Goal: Transaction & Acquisition: Obtain resource

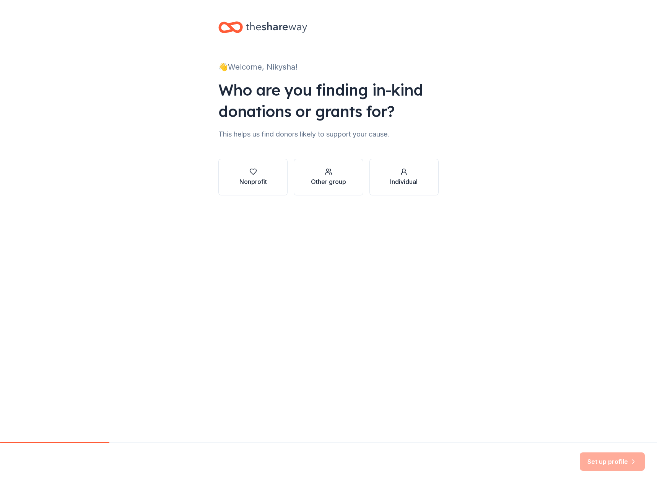
click at [261, 180] on div "Nonprofit" at bounding box center [253, 181] width 28 height 9
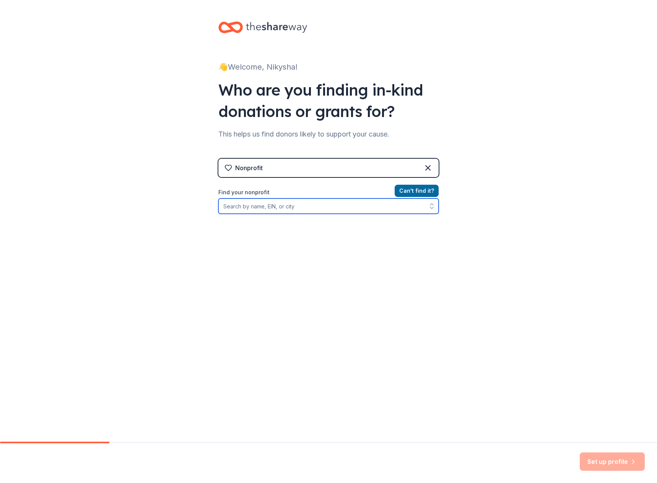
click at [339, 209] on input "Find your nonprofit" at bounding box center [328, 205] width 220 height 15
type input "Glide Foundation"
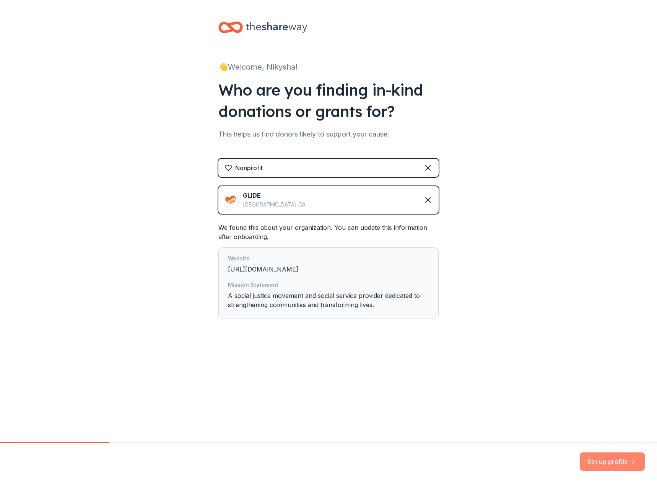
click at [597, 464] on button "Set up profile" at bounding box center [611, 461] width 65 height 18
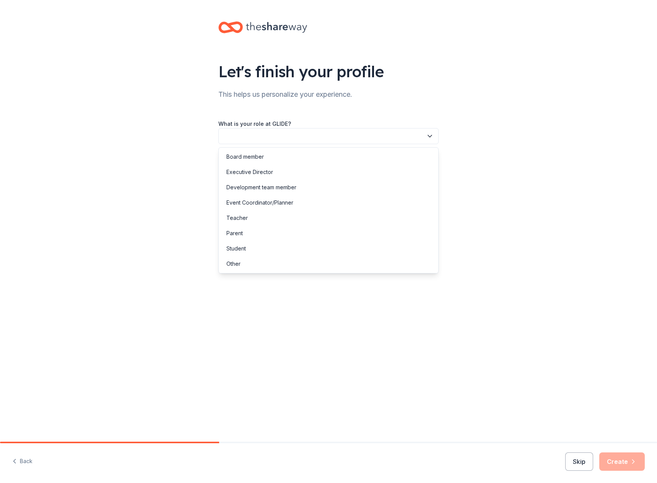
click at [418, 134] on button "button" at bounding box center [328, 136] width 220 height 16
click at [331, 204] on div "Event Coordinator/Planner" at bounding box center [328, 202] width 216 height 15
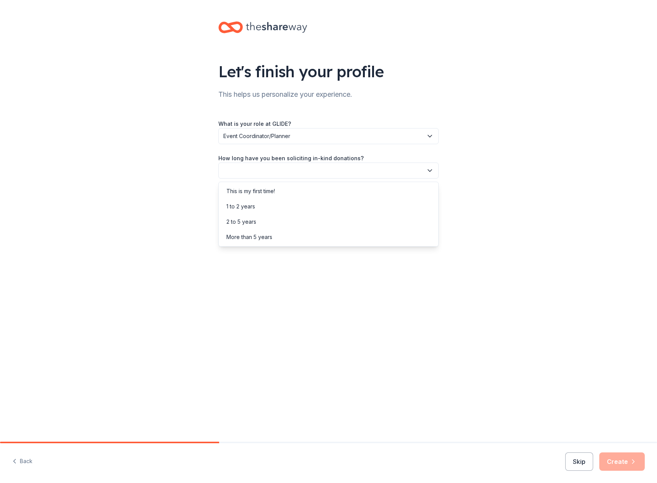
click at [432, 175] on button "button" at bounding box center [328, 170] width 220 height 16
click at [411, 193] on div "This is my first time!" at bounding box center [328, 190] width 216 height 15
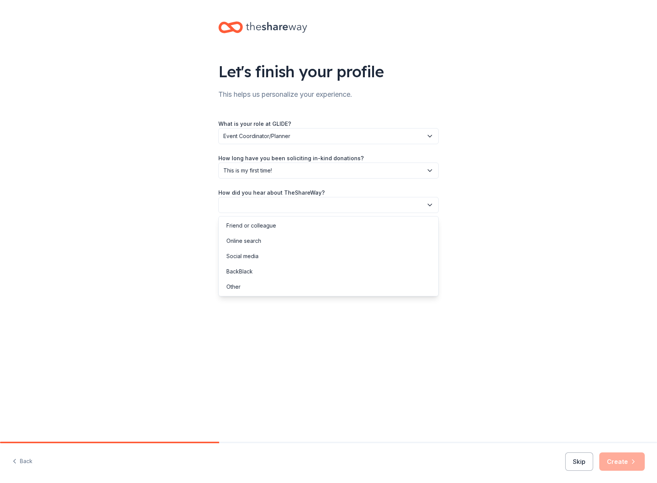
click at [433, 203] on icon "button" at bounding box center [430, 205] width 8 height 8
click at [310, 243] on div "Online search" at bounding box center [328, 240] width 216 height 15
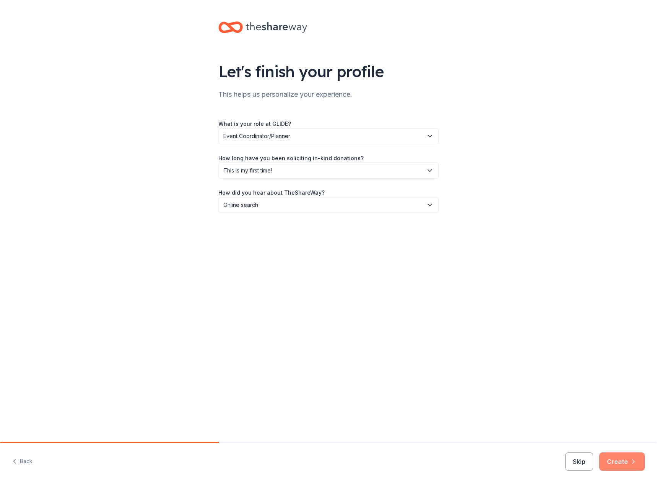
click at [634, 457] on button "Create" at bounding box center [621, 461] width 45 height 18
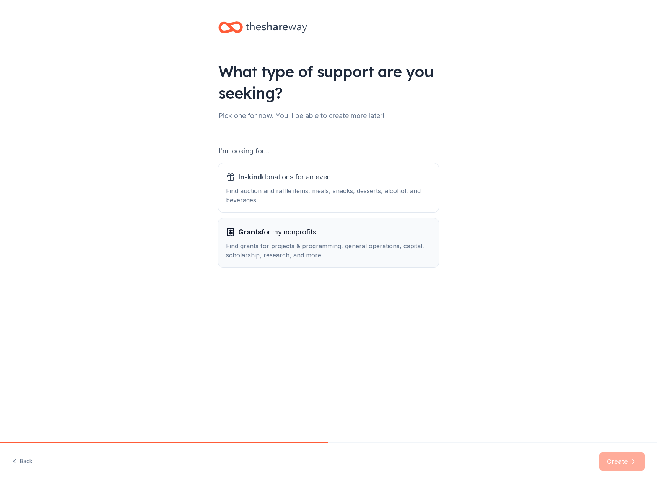
click at [327, 232] on div "Grants for my nonprofits" at bounding box center [328, 232] width 205 height 12
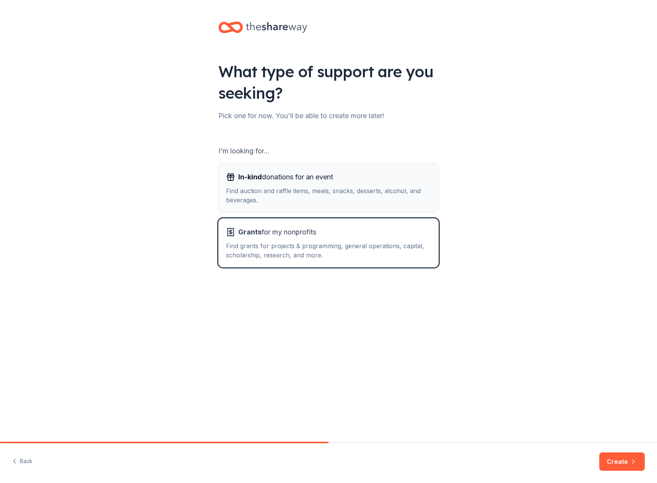
click at [282, 195] on div "Find auction and raffle items, meals, snacks, desserts, alcohol, and beverages." at bounding box center [328, 195] width 205 height 18
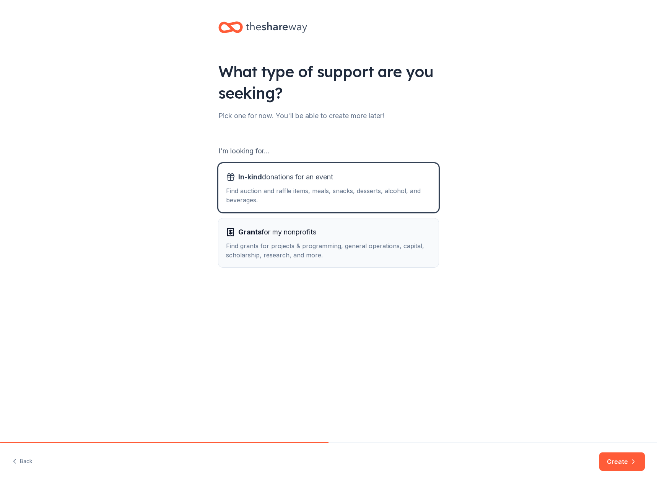
click at [276, 230] on span "Grants for my nonprofits" at bounding box center [277, 232] width 78 height 12
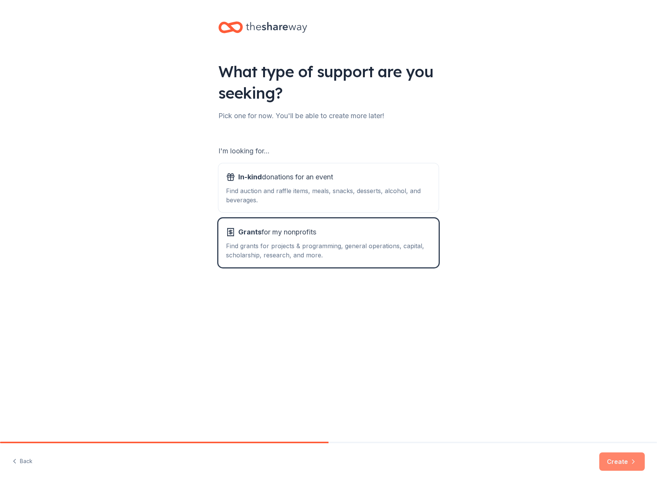
click at [612, 463] on button "Create" at bounding box center [621, 461] width 45 height 18
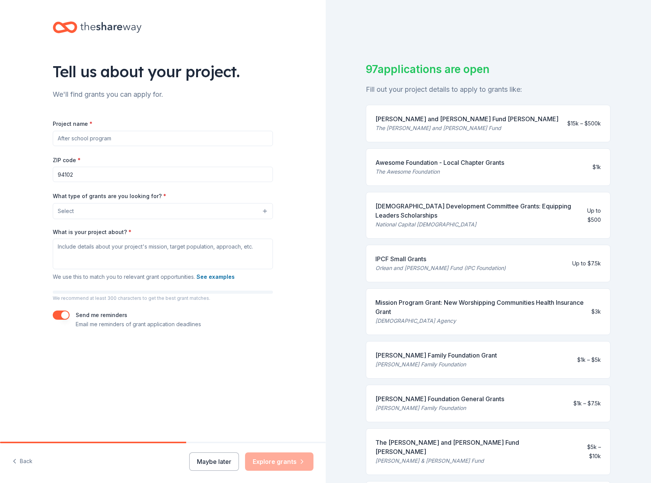
click at [212, 144] on input "Project name *" at bounding box center [163, 138] width 220 height 15
type input "Women's Center"
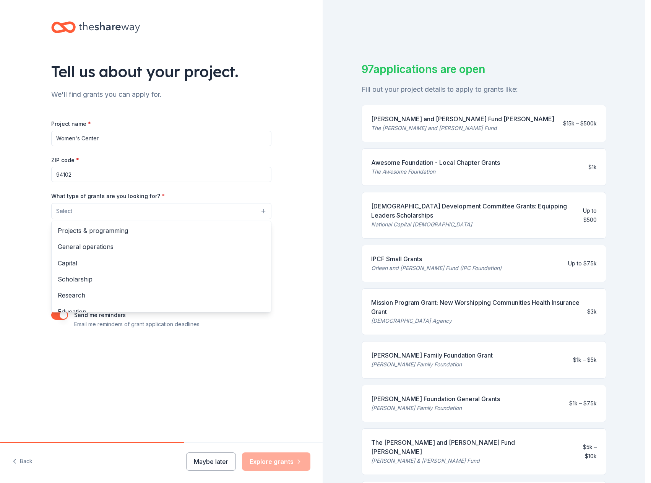
click at [220, 208] on button "Select" at bounding box center [161, 211] width 220 height 16
click at [183, 235] on span "Projects & programming" at bounding box center [162, 231] width 207 height 10
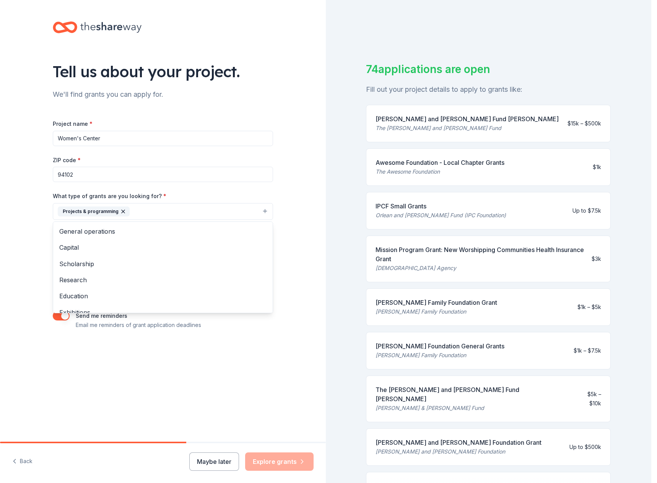
click at [284, 250] on div "Tell us about your project. We'll find grants you can apply for. Project name *…" at bounding box center [163, 183] width 245 height 366
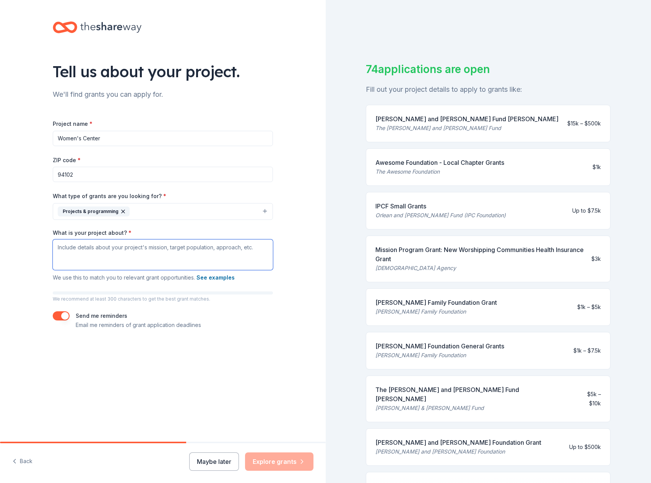
click at [63, 255] on textarea "What is your project about? *" at bounding box center [163, 254] width 220 height 31
paste textarea "I am reaching out on behalf of the GLIDE Women’s Center, where we provide a saf…"
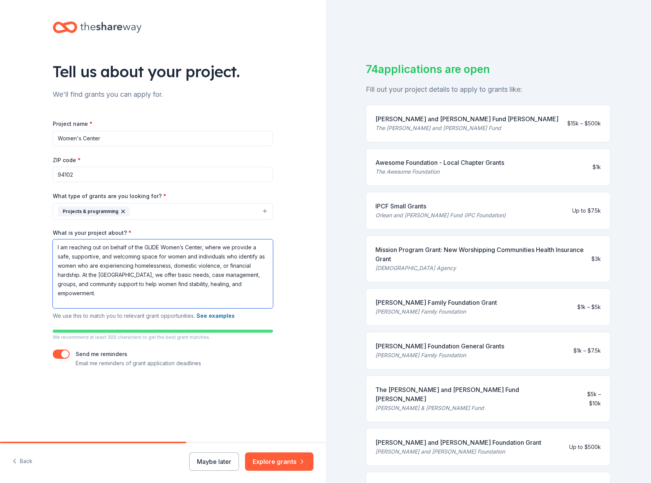
scroll to position [99, 0]
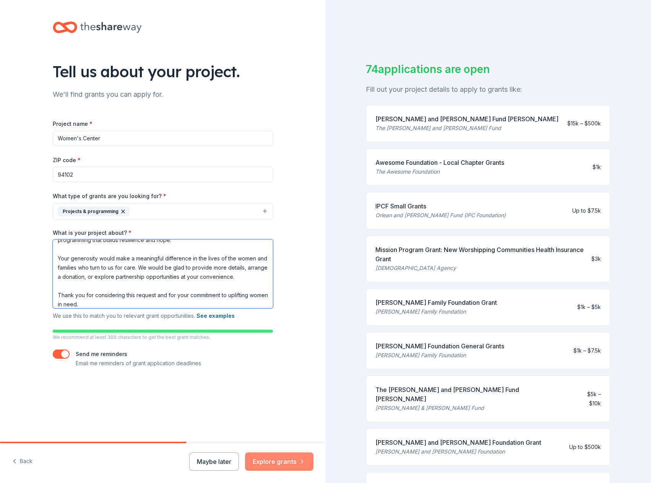
type textarea "I am reaching out on behalf of the GLIDE Women’s Center, where we provide a saf…"
click at [286, 465] on button "Explore grants" at bounding box center [279, 461] width 68 height 18
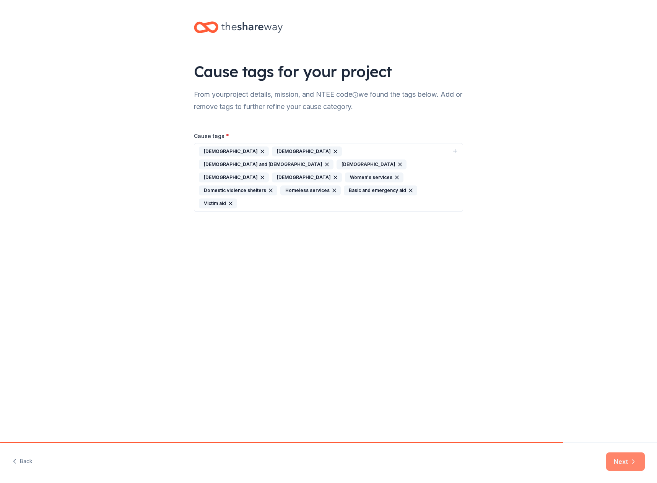
click at [633, 465] on button "Next" at bounding box center [625, 461] width 39 height 18
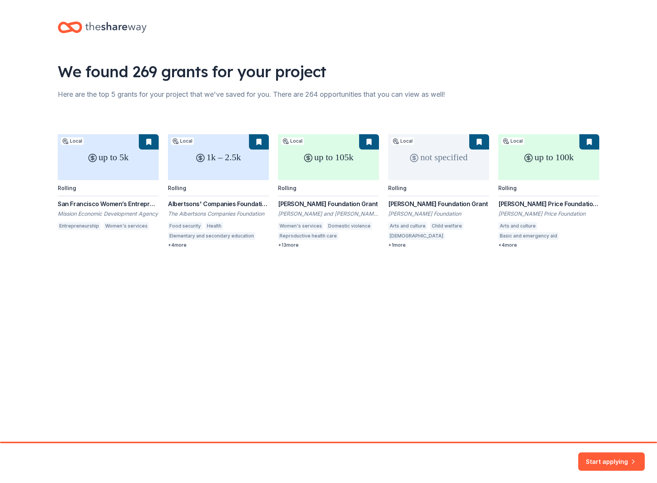
click at [212, 174] on div "up to 5k Local Rolling San Francisco Women’s Entrepreneurship Fund Mission Econ…" at bounding box center [328, 191] width 541 height 114
click at [616, 459] on button "Start applying" at bounding box center [611, 458] width 67 height 18
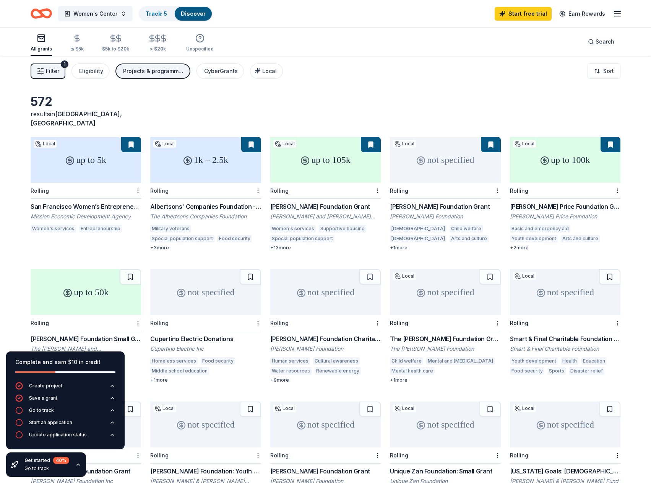
click at [89, 155] on div "up to 5k" at bounding box center [86, 160] width 110 height 46
click at [205, 74] on div "CyberGrants" at bounding box center [221, 71] width 34 height 9
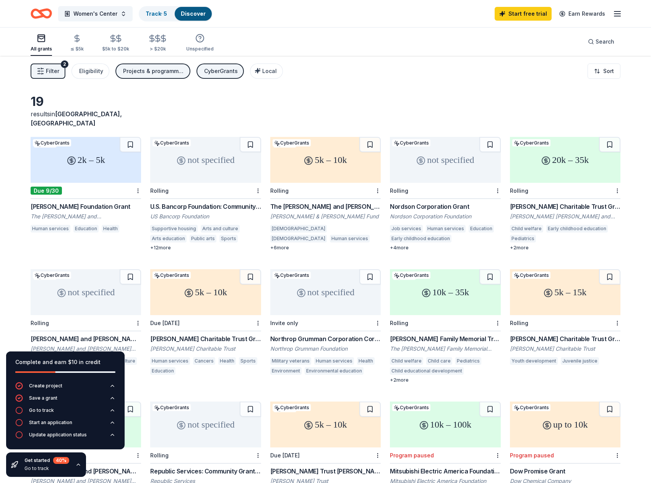
click at [296, 163] on div "5k – 10k" at bounding box center [325, 160] width 110 height 46
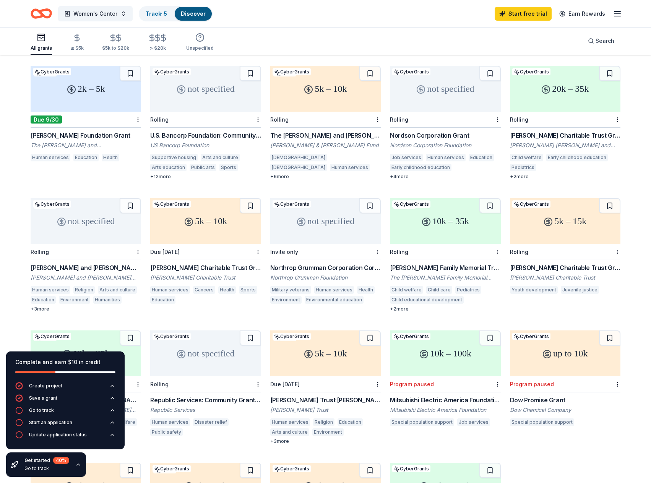
scroll to position [76, 0]
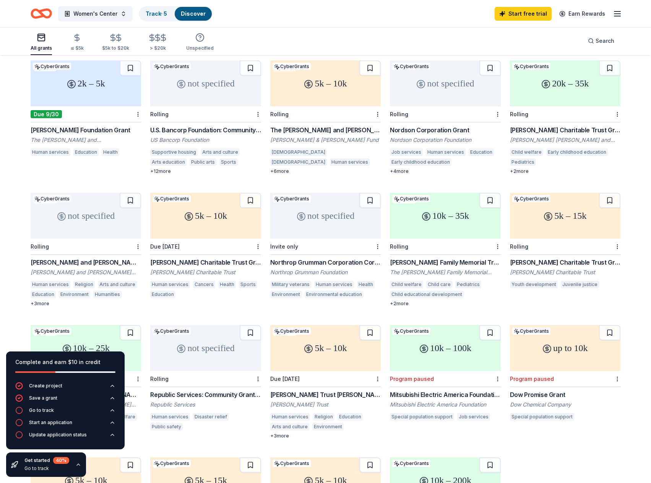
click at [207, 222] on div "5k – 10k" at bounding box center [205, 216] width 110 height 46
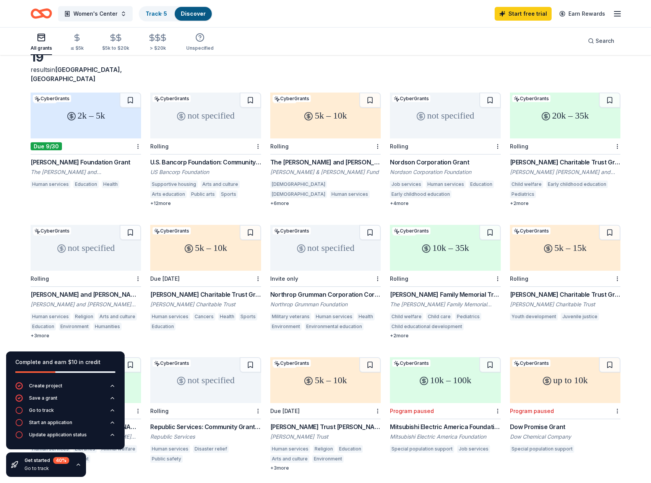
scroll to position [34, 0]
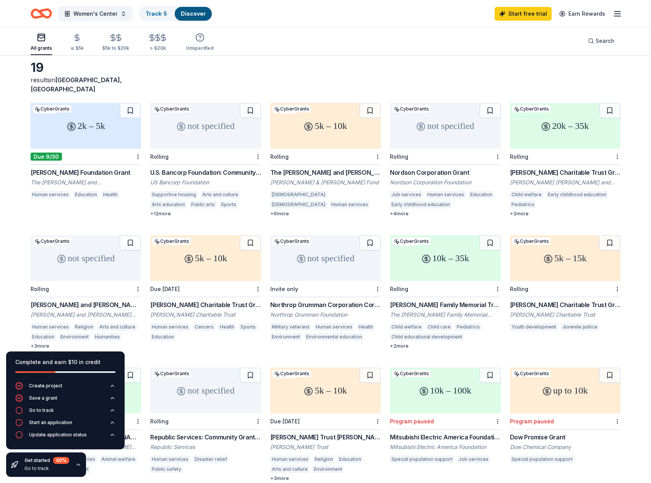
click at [80, 135] on div "2k – 5k" at bounding box center [86, 126] width 110 height 46
click at [194, 131] on div "not specified" at bounding box center [205, 126] width 110 height 46
click at [340, 118] on div "5k – 10k" at bounding box center [325, 126] width 110 height 46
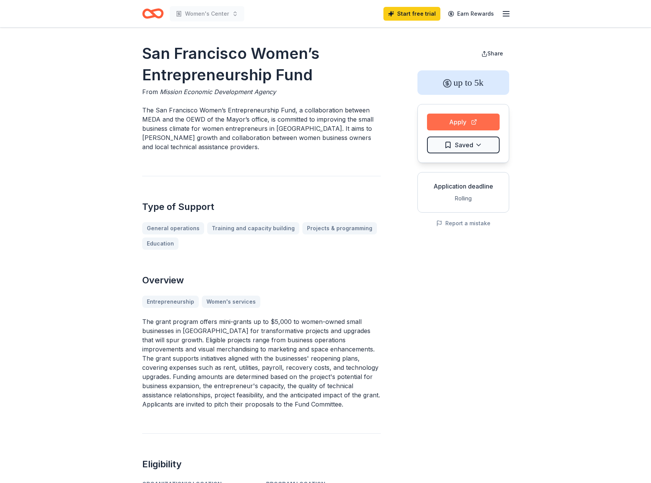
click at [461, 123] on button "Apply" at bounding box center [463, 122] width 73 height 17
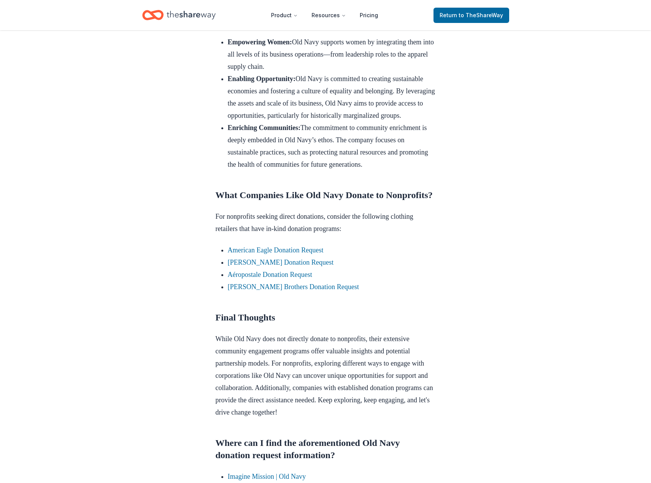
scroll to position [497, 0]
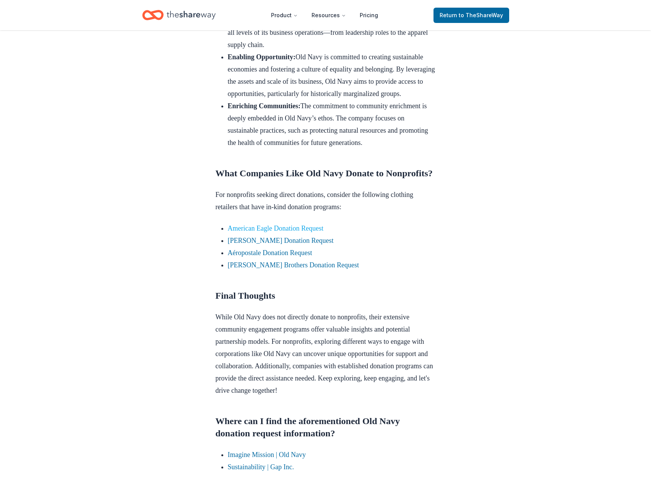
click at [302, 232] on link "American Eagle Donation Request" at bounding box center [276, 228] width 96 height 8
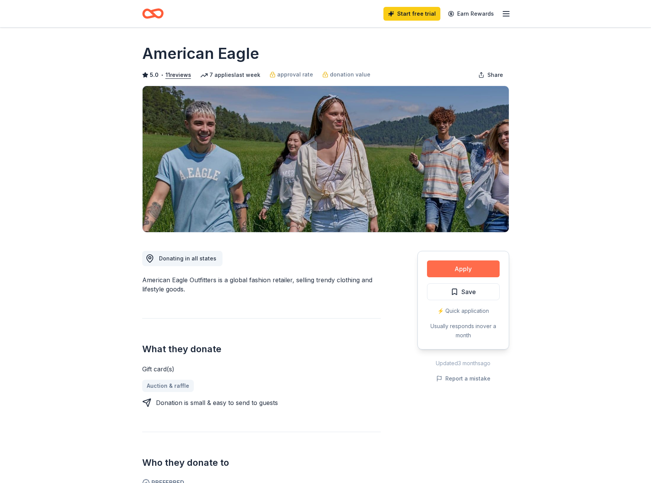
click at [459, 267] on button "Apply" at bounding box center [463, 268] width 73 height 17
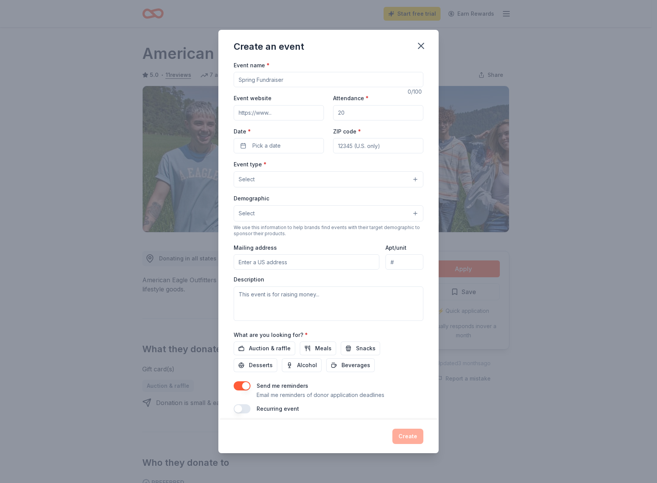
click at [257, 82] on input "Event name *" at bounding box center [329, 79] width 190 height 15
type input "Women's Center"
click at [253, 112] on input "Event website" at bounding box center [279, 112] width 90 height 15
type input "www.glide.org"
click at [426, 42] on button "button" at bounding box center [420, 45] width 17 height 17
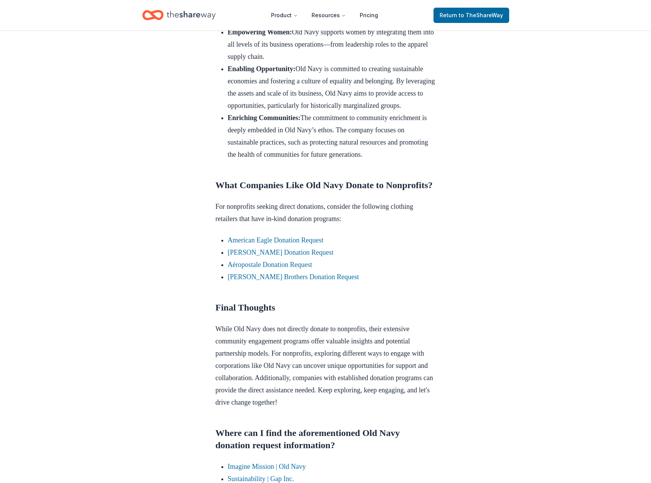
scroll to position [497, 0]
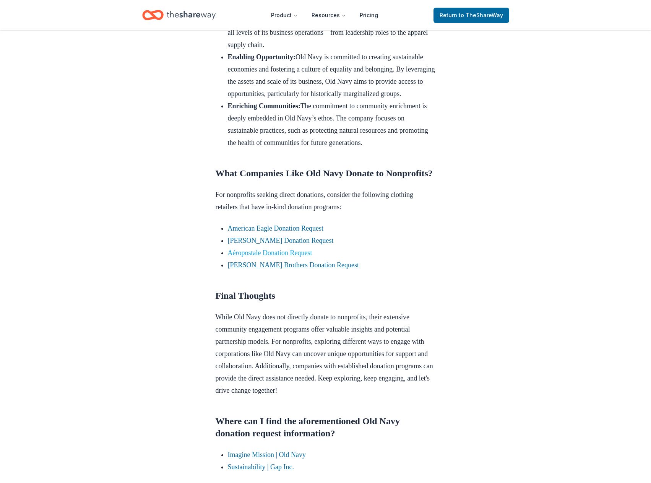
click at [269, 256] on link "Aéropostale Donation Request" at bounding box center [270, 253] width 84 height 8
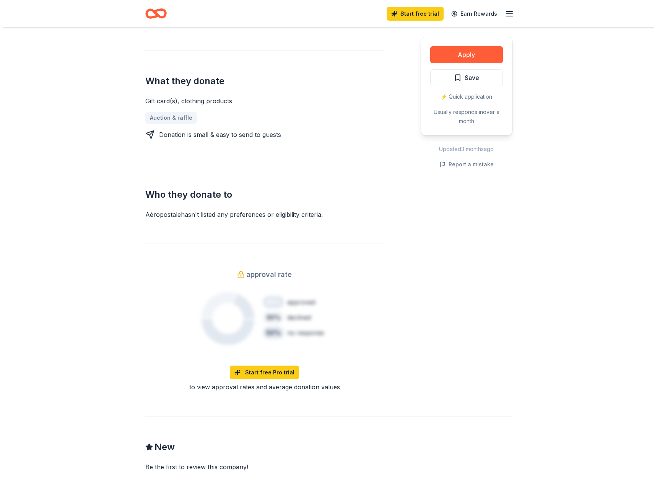
scroll to position [268, 0]
click at [464, 51] on button "Apply" at bounding box center [463, 54] width 73 height 17
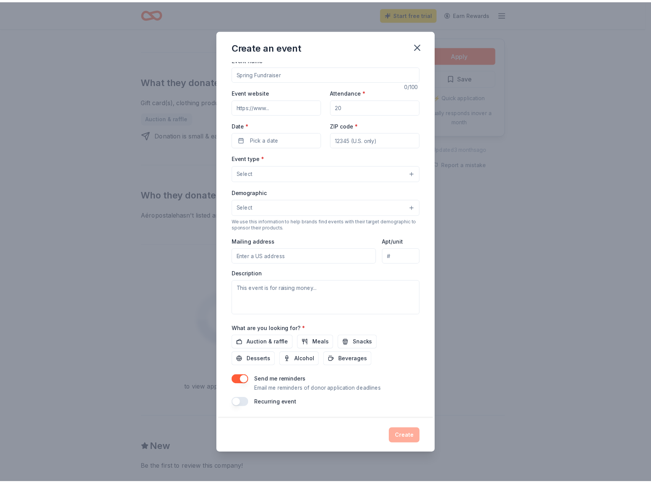
scroll to position [0, 0]
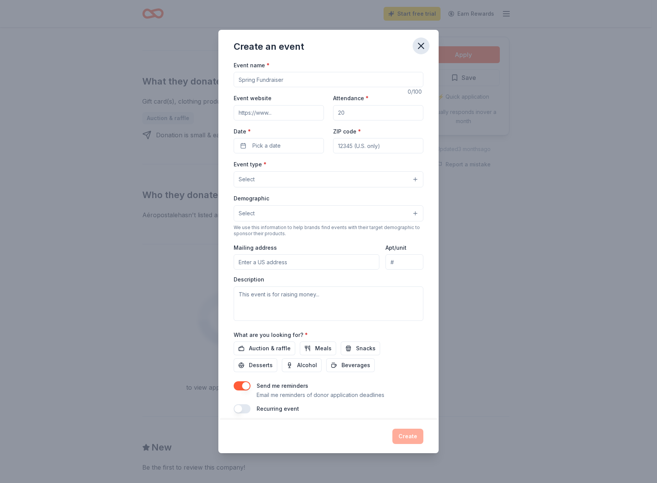
click at [425, 50] on icon "button" at bounding box center [420, 46] width 11 height 11
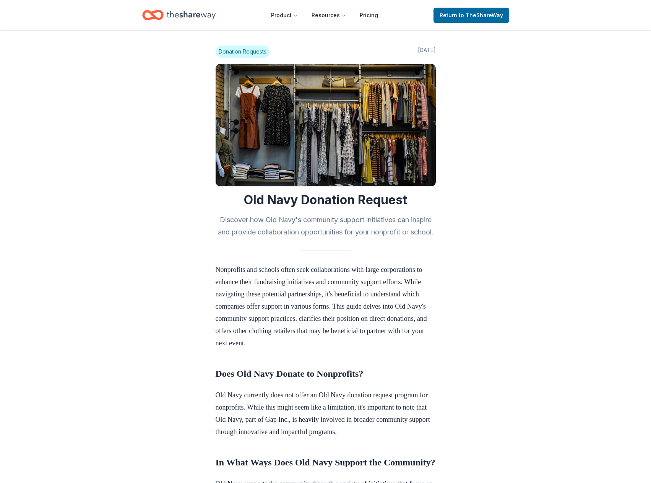
scroll to position [497, 0]
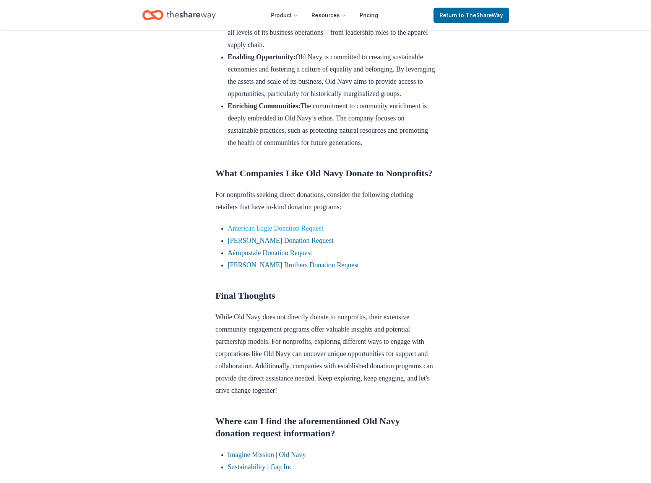
click at [278, 232] on link "American Eagle Donation Request" at bounding box center [276, 228] width 96 height 8
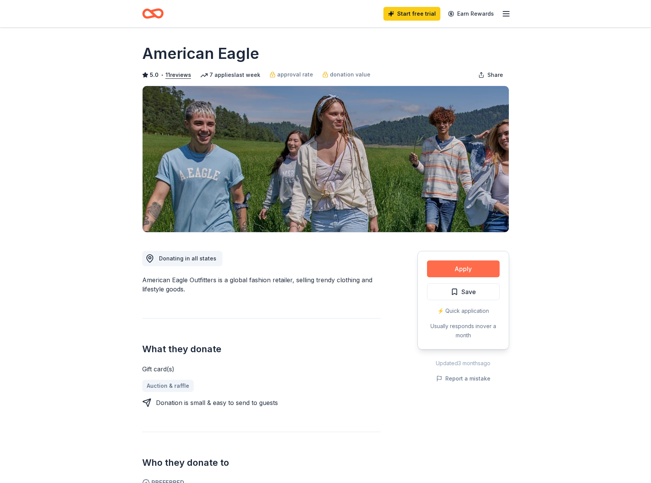
click at [458, 268] on button "Apply" at bounding box center [463, 268] width 73 height 17
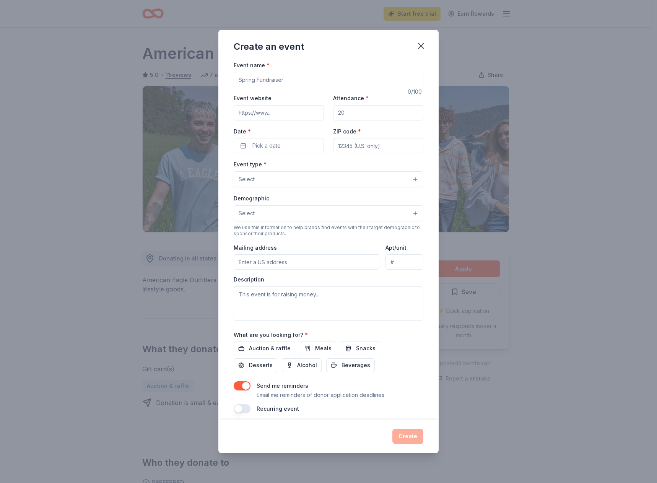
click at [272, 78] on input "Event name *" at bounding box center [329, 79] width 190 height 15
type input "healing through Art"
click at [255, 114] on input "Event website" at bounding box center [279, 112] width 90 height 15
type input "www.glide.org"
click at [295, 146] on button "Pick a date" at bounding box center [279, 145] width 90 height 15
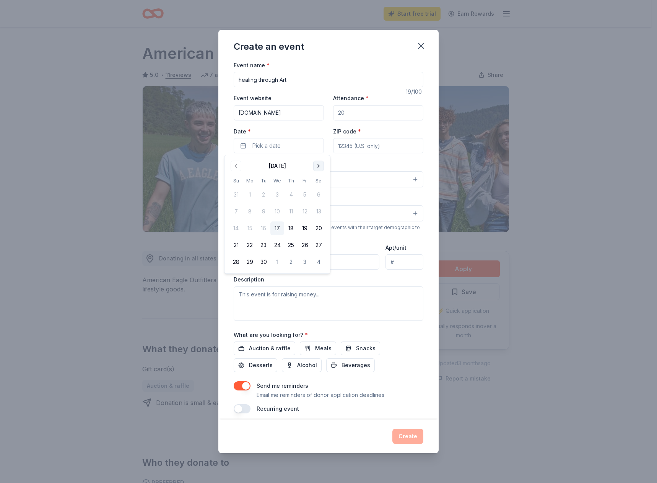
click at [317, 169] on button "Go to next month" at bounding box center [318, 166] width 11 height 11
click at [290, 262] on button "30" at bounding box center [291, 262] width 14 height 14
click at [349, 147] on input "ZIP code *" at bounding box center [378, 145] width 90 height 15
type input "94102"
click at [328, 184] on button "Select" at bounding box center [329, 179] width 190 height 16
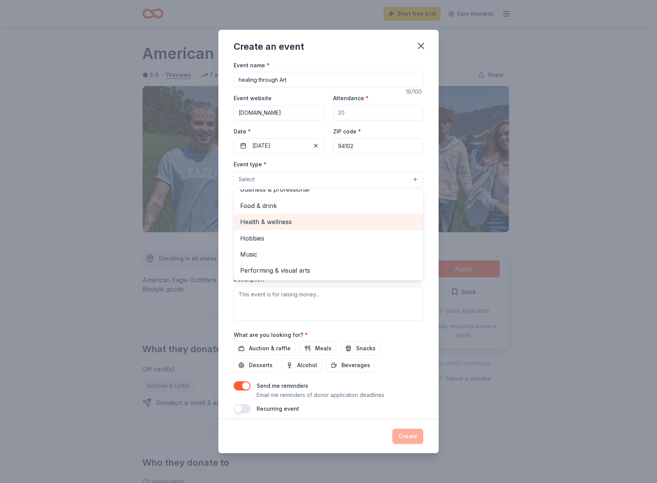
scroll to position [6, 0]
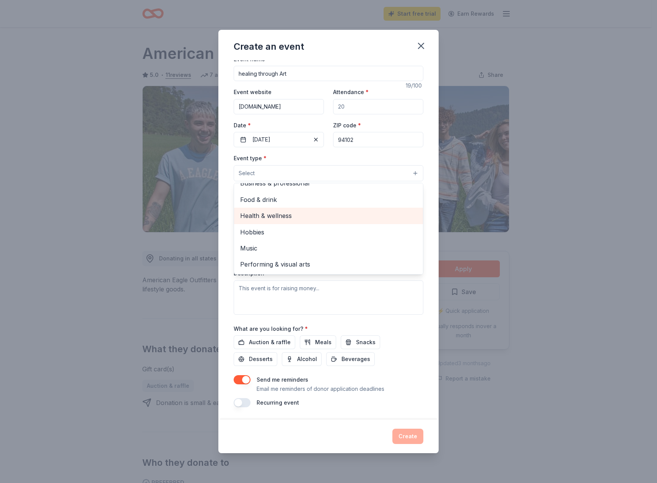
click at [277, 213] on span "Health & wellness" at bounding box center [328, 216] width 177 height 10
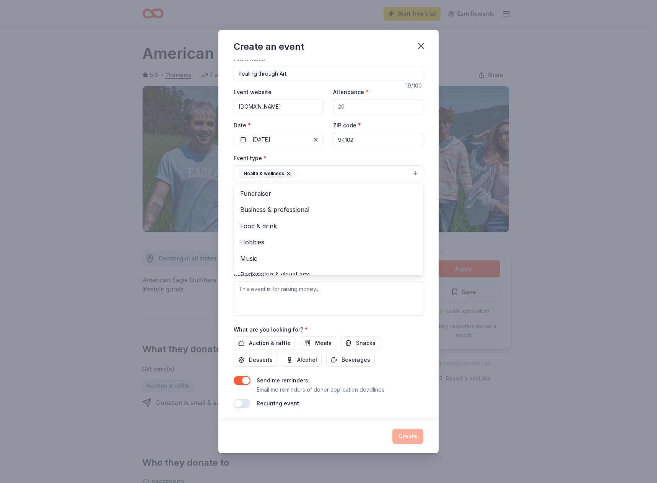
click at [396, 159] on div "Event type * Health & wellness Fundraiser Business & professional Food & drink …" at bounding box center [329, 167] width 190 height 29
click at [298, 209] on button "Select" at bounding box center [329, 208] width 190 height 16
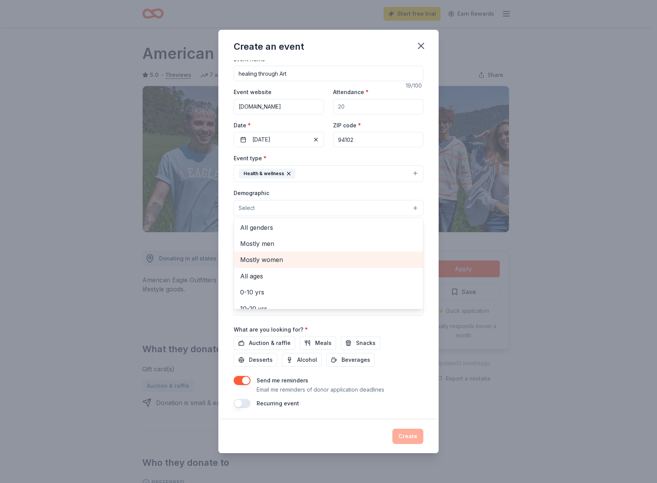
click at [284, 256] on span "Mostly women" at bounding box center [328, 260] width 177 height 10
click at [427, 316] on div "Event name * healing through Art 19 /100 Event website www.glide.org Attendance…" at bounding box center [328, 239] width 220 height 359
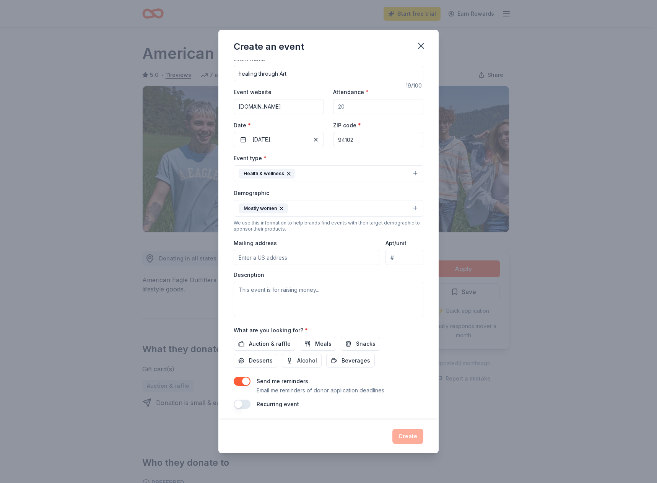
click at [326, 263] on input "Mailing address" at bounding box center [307, 257] width 146 height 15
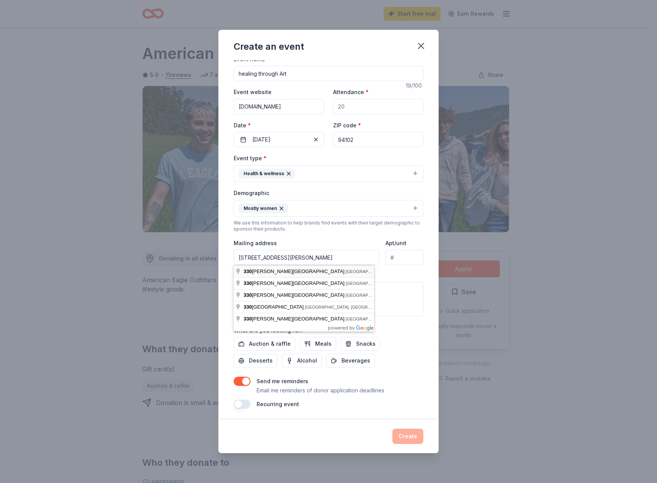
type input "330 Ellis Street, San Francisco, CA, 94102"
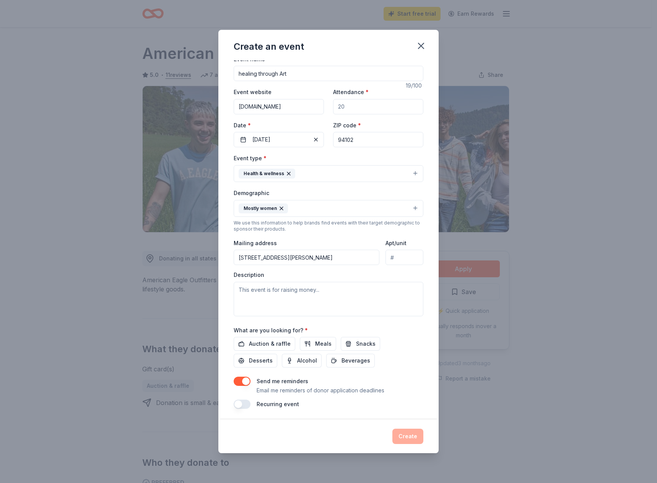
click at [391, 261] on input "Apt/unit" at bounding box center [404, 257] width 38 height 15
type input "100A"
click at [240, 285] on textarea at bounding box center [329, 299] width 190 height 34
paste textarea "I am reaching out on behalf of the GLIDE Women’s Center, where we provide a saf…"
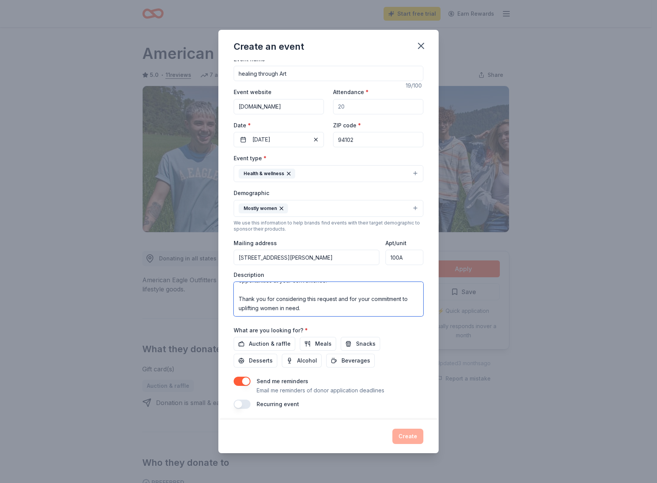
scroll to position [8, 0]
type textarea "I am reaching out on behalf of the GLIDE Women’s Center, where we provide a saf…"
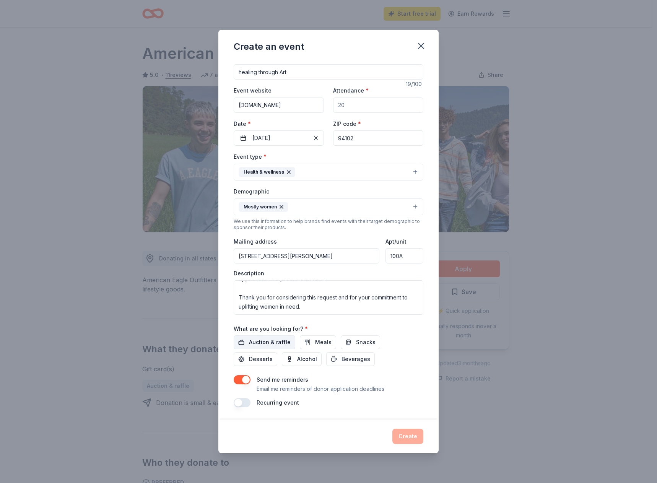
click at [269, 341] on span "Auction & raffle" at bounding box center [270, 342] width 42 height 9
click at [414, 438] on div "Create" at bounding box center [329, 435] width 190 height 15
click at [240, 399] on button "button" at bounding box center [242, 402] width 17 height 9
click at [239, 402] on button "button" at bounding box center [242, 402] width 17 height 9
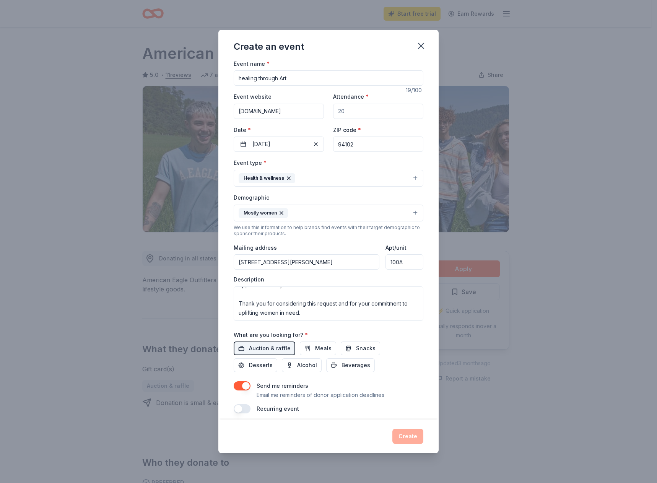
scroll to position [0, 0]
click at [409, 432] on div "Create" at bounding box center [329, 435] width 190 height 15
click at [399, 437] on div "Create" at bounding box center [329, 435] width 190 height 15
click at [397, 437] on div "Create" at bounding box center [329, 435] width 190 height 15
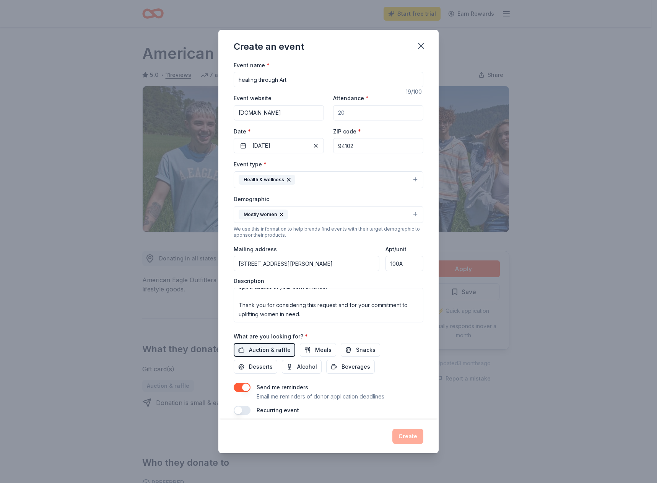
click at [397, 437] on div "Create" at bounding box center [329, 435] width 190 height 15
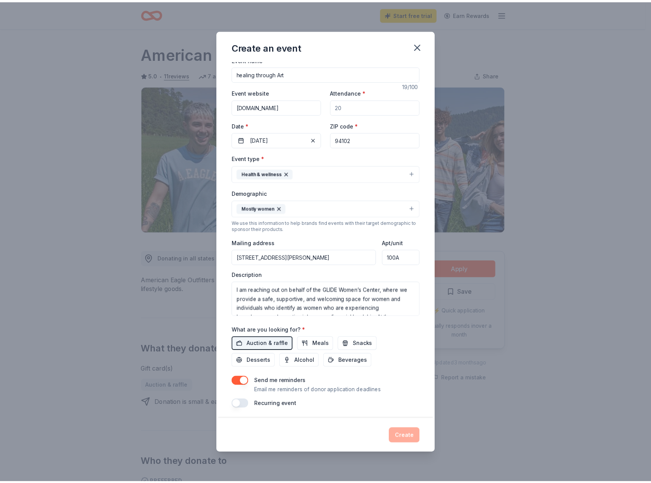
scroll to position [8, 0]
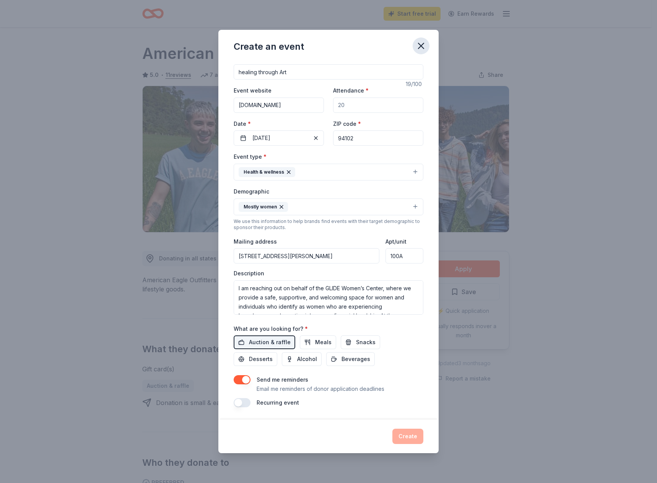
click at [416, 49] on icon "button" at bounding box center [420, 46] width 11 height 11
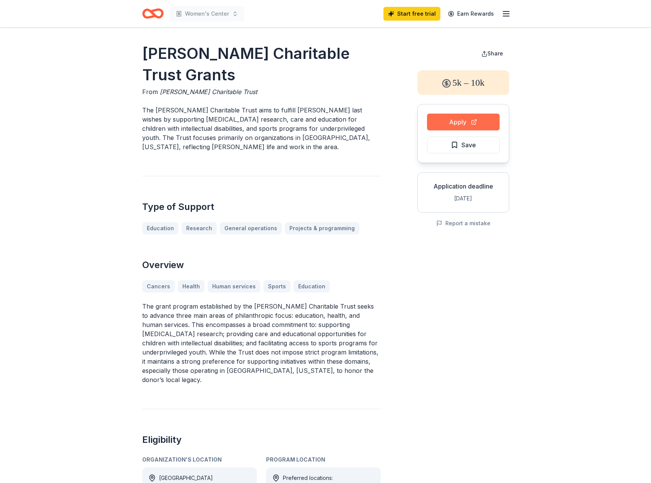
click at [442, 120] on button "Apply" at bounding box center [463, 122] width 73 height 17
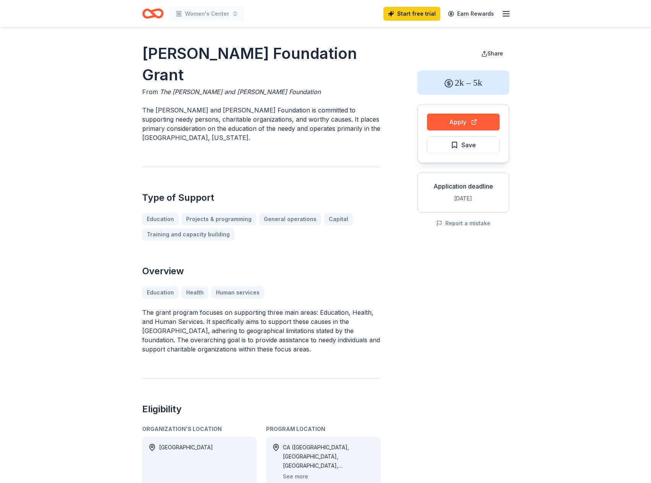
click at [503, 14] on line "button" at bounding box center [506, 14] width 6 height 0
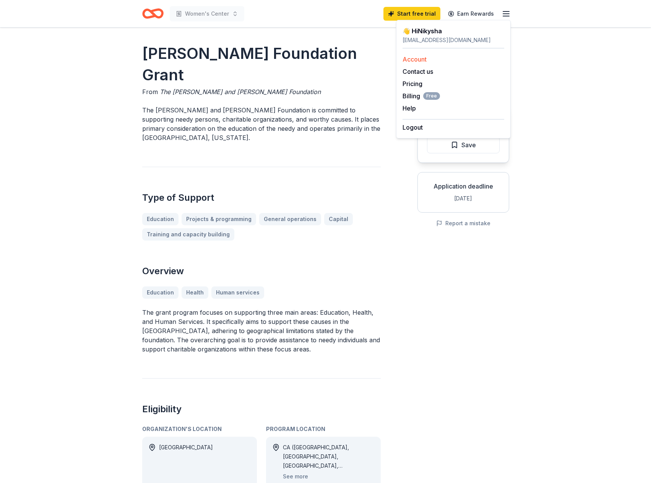
click at [417, 56] on link "Account" at bounding box center [414, 59] width 24 height 8
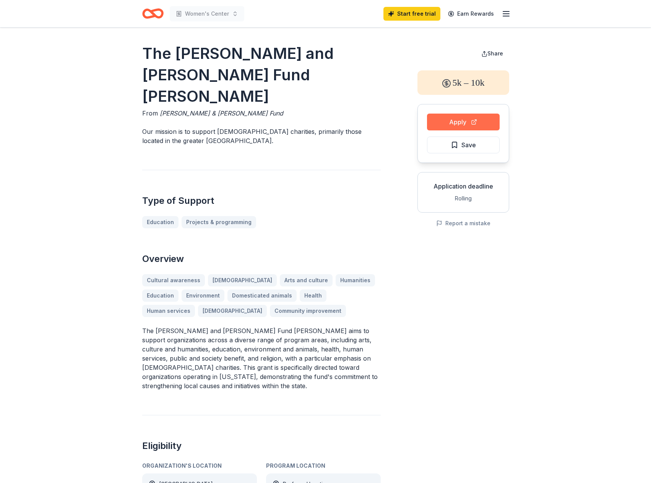
click at [453, 118] on button "Apply" at bounding box center [463, 122] width 73 height 17
